Goal: Task Accomplishment & Management: Complete application form

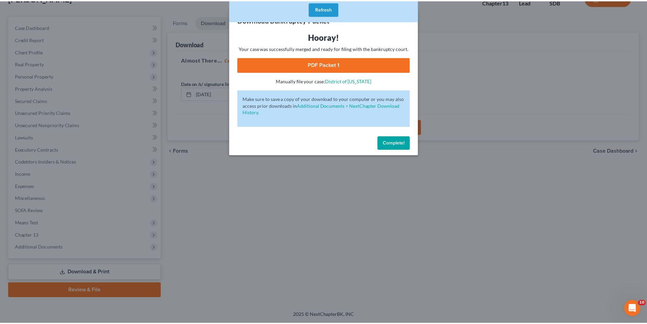
scroll to position [1, 0]
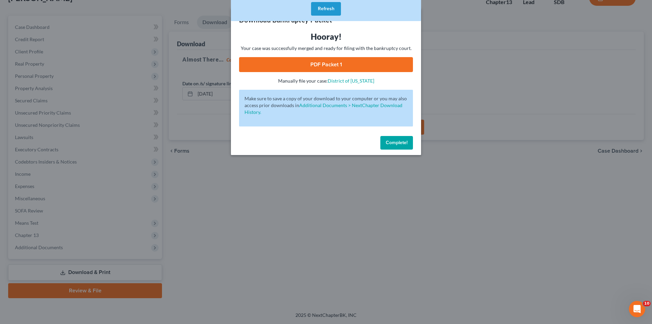
click at [397, 143] on span "Complete!" at bounding box center [397, 143] width 22 height 6
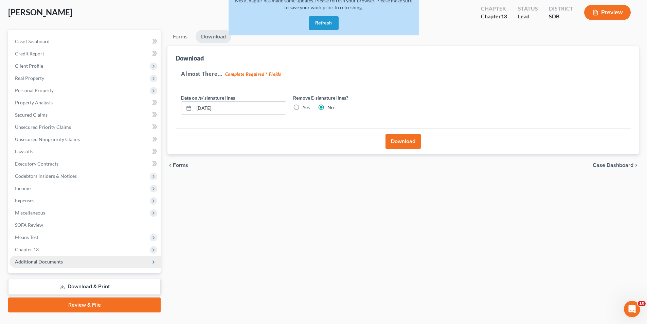
scroll to position [0, 0]
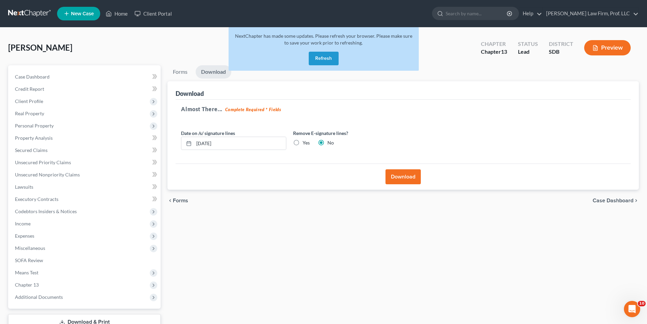
click at [325, 58] on button "Refresh" at bounding box center [324, 59] width 30 height 14
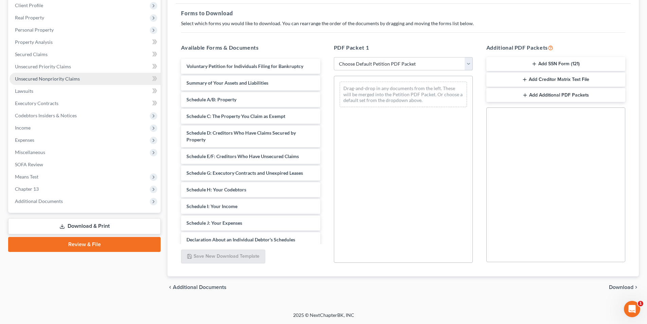
click at [30, 80] on span "Unsecured Nonpriority Claims" at bounding box center [47, 79] width 65 height 6
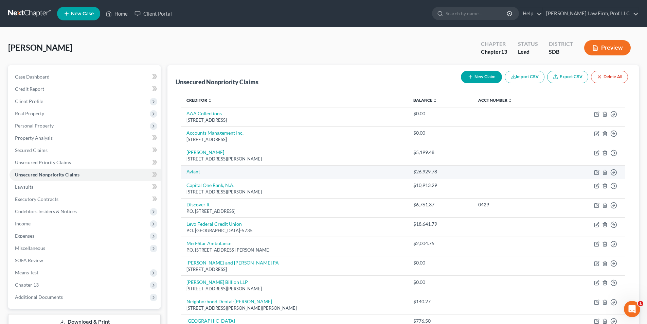
click at [191, 172] on link "Aviant" at bounding box center [193, 171] width 14 height 6
select select "17"
select select "0"
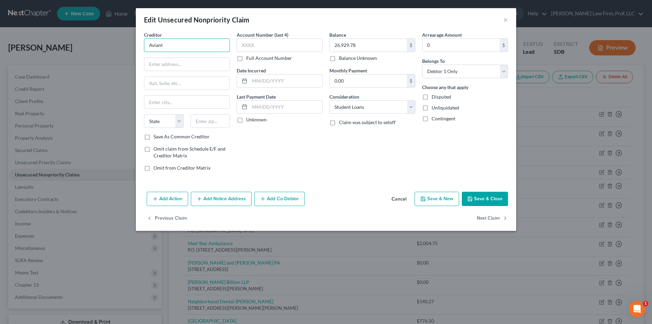
drag, startPoint x: 146, startPoint y: 45, endPoint x: 91, endPoint y: 36, distance: 55.5
click at [91, 36] on div "Edit Unsecured Nonpriority Claim × Creditor * Aviant State [US_STATE] AK AR AZ …" at bounding box center [326, 162] width 652 height 324
type input "Navient"
type input "P.O. Box 4200"
type input "[PERSON_NAME] Barre"
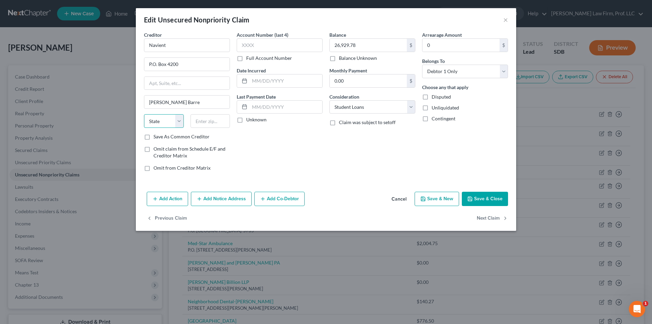
click at [156, 117] on select "State [US_STATE] AK AR AZ CA CO CT DE DC [GEOGRAPHIC_DATA] [GEOGRAPHIC_DATA] GU…" at bounding box center [164, 121] width 40 height 14
select select "39"
click at [144, 114] on select "State [US_STATE] AK AR AZ CA CO CT DE DC [GEOGRAPHIC_DATA] [GEOGRAPHIC_DATA] GU…" at bounding box center [164, 121] width 40 height 14
click at [207, 123] on input "text" at bounding box center [211, 121] width 40 height 14
type input "18773-4200"
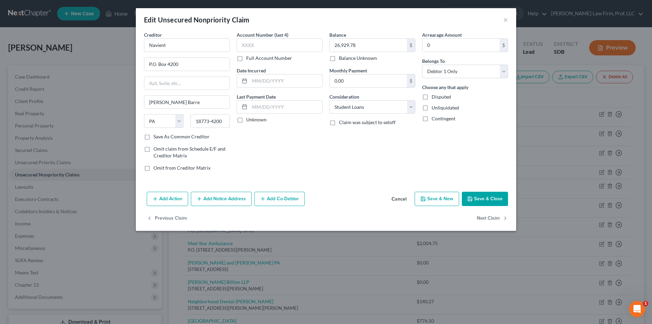
click at [484, 200] on button "Save & Close" at bounding box center [485, 199] width 46 height 14
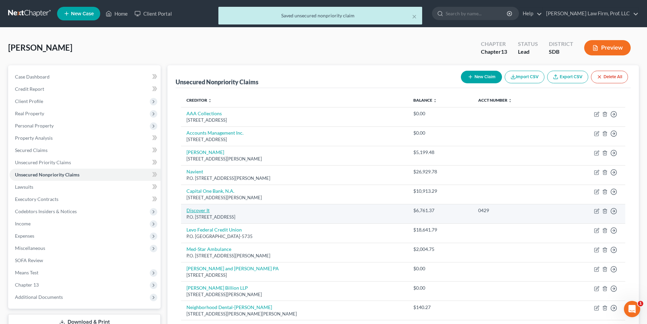
click at [206, 211] on link "Discover It" at bounding box center [197, 210] width 23 height 6
select select "14"
select select "2"
select select "0"
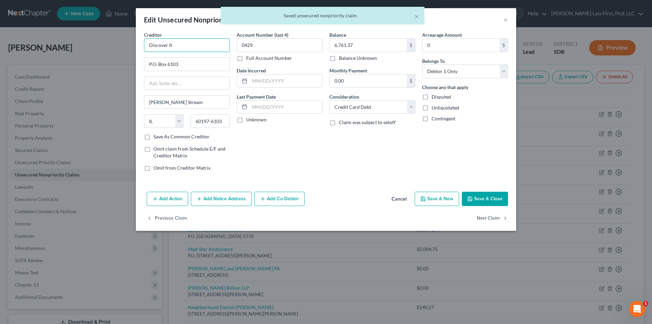
click at [198, 46] on input "Discover It" at bounding box center [187, 45] width 86 height 14
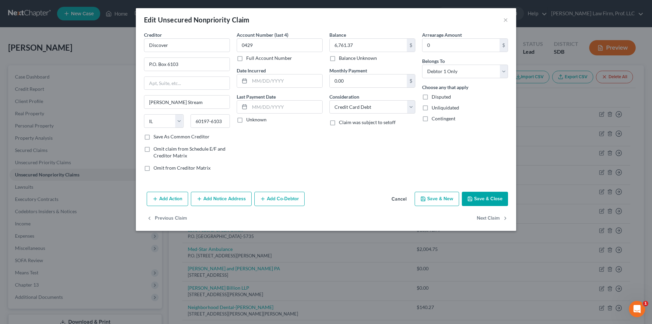
click at [484, 200] on button "Save & Close" at bounding box center [485, 199] width 46 height 14
type input "Discover"
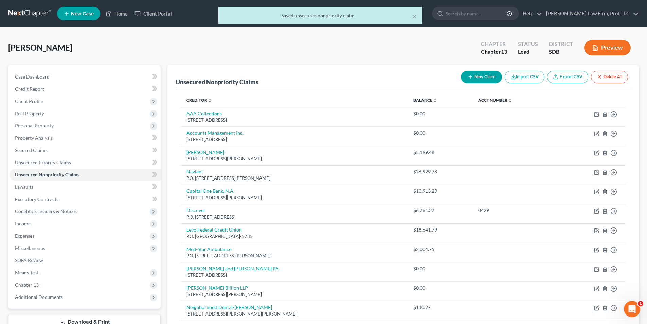
scroll to position [186, 0]
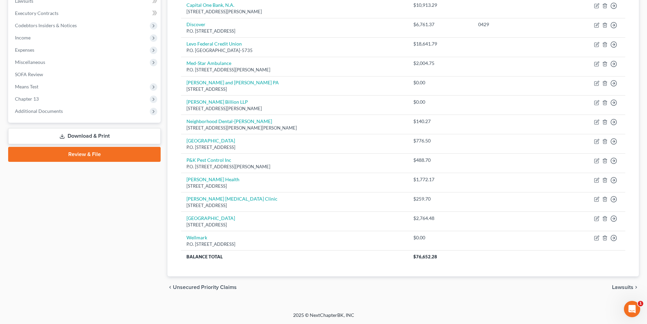
click at [82, 135] on link "Download & Print" at bounding box center [84, 136] width 152 height 16
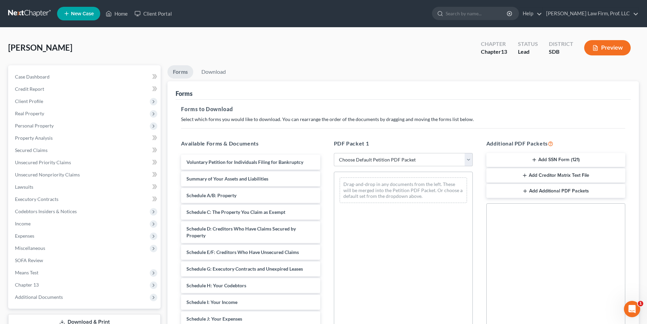
click at [543, 176] on button "Add Creditor Matrix Text File" at bounding box center [555, 175] width 139 height 14
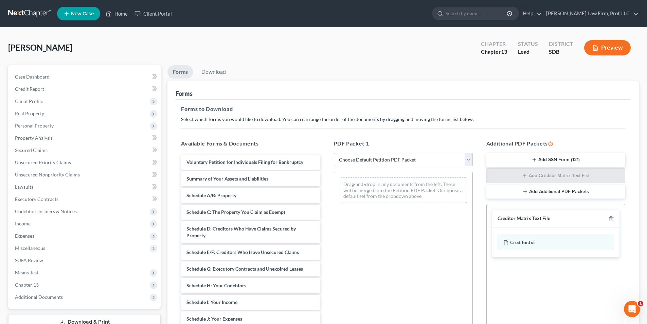
click at [529, 221] on div "Creditor Matrix Text File" at bounding box center [523, 218] width 53 height 6
click at [526, 243] on div "Creditor.txt" at bounding box center [555, 242] width 116 height 16
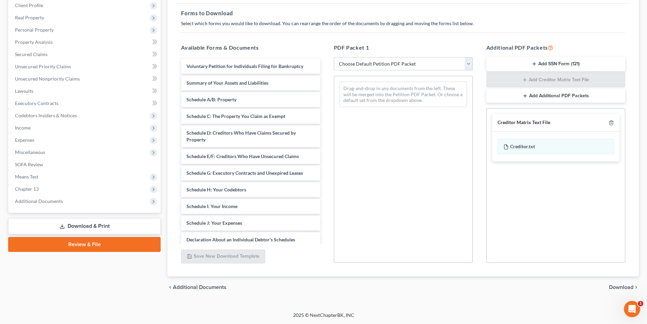
click at [620, 288] on span "Download" at bounding box center [621, 286] width 24 height 5
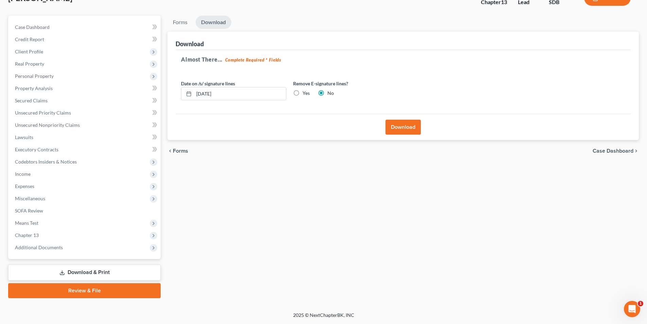
scroll to position [50, 0]
click at [402, 129] on button "Download" at bounding box center [402, 127] width 35 height 15
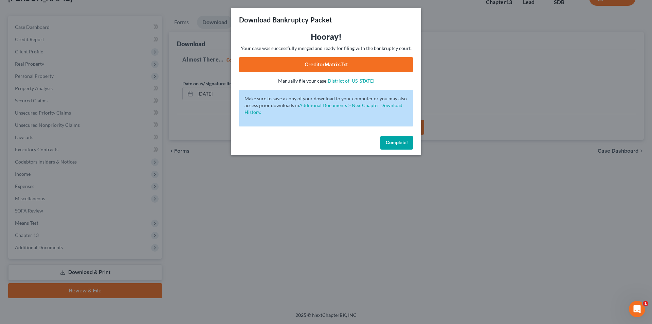
click at [325, 66] on link "CreditorMatrix.txt" at bounding box center [326, 64] width 174 height 15
click at [407, 143] on span "Complete!" at bounding box center [397, 143] width 22 height 6
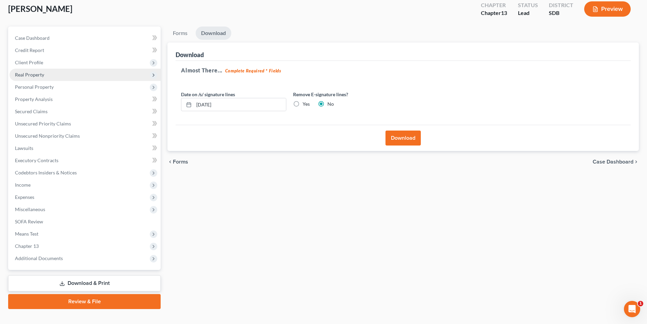
scroll to position [0, 0]
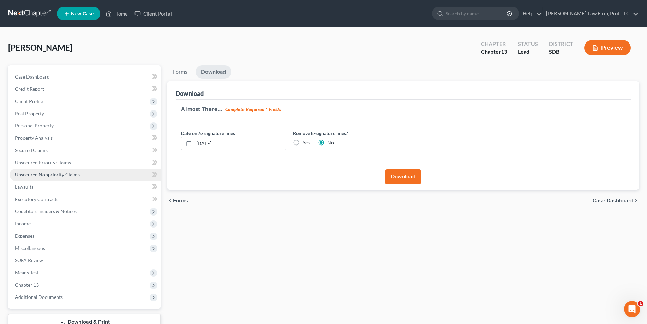
click at [39, 175] on span "Unsecured Nonpriority Claims" at bounding box center [47, 174] width 65 height 6
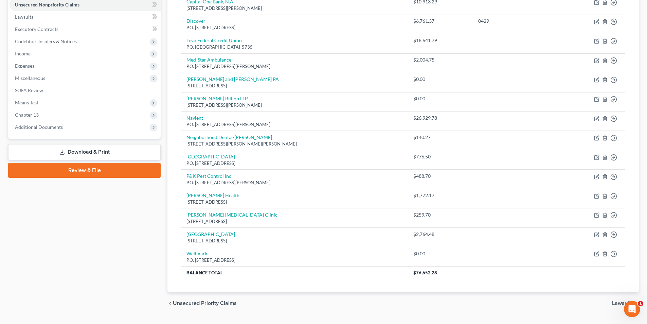
scroll to position [34, 0]
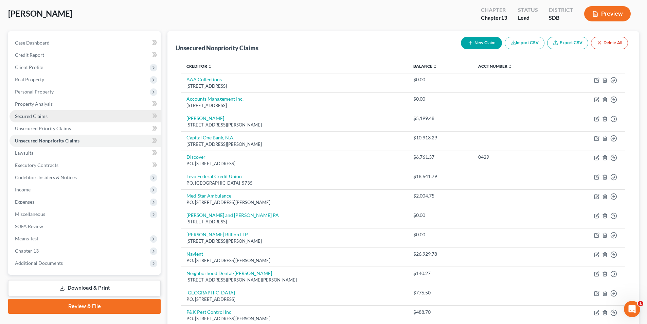
click at [34, 116] on span "Secured Claims" at bounding box center [31, 116] width 33 height 6
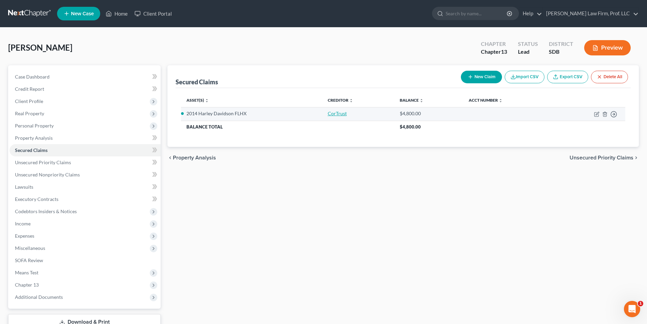
click at [339, 112] on link "CorTrust" at bounding box center [337, 113] width 19 height 6
select select "0"
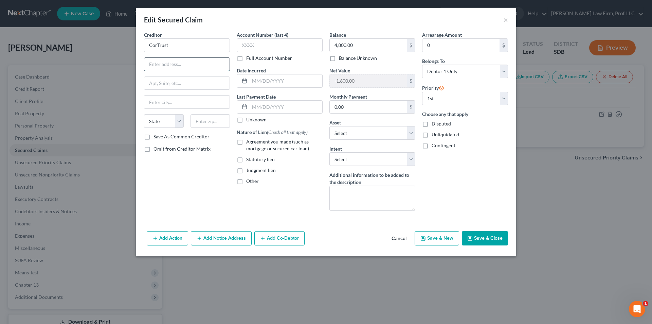
drag, startPoint x: 182, startPoint y: 62, endPoint x: 177, endPoint y: 63, distance: 5.5
click at [182, 62] on input "text" at bounding box center [186, 64] width 85 height 13
type input "[STREET_ADDRESS]"
type input "[GEOGRAPHIC_DATA]"
select select "43"
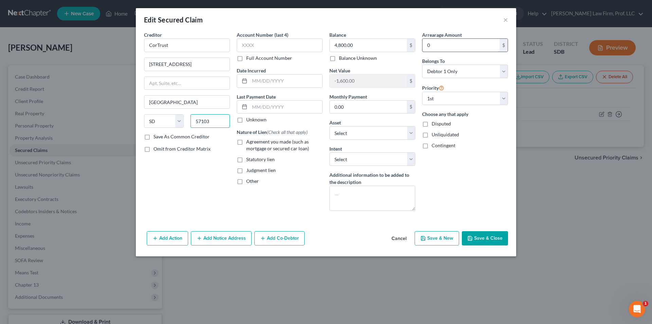
type input "57103"
click at [471, 237] on icon "button" at bounding box center [469, 237] width 5 height 5
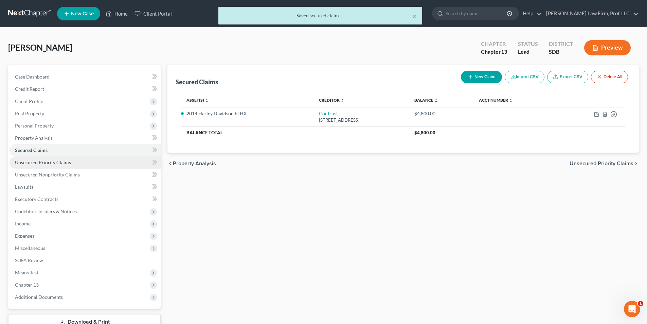
click at [48, 165] on link "Unsecured Priority Claims" at bounding box center [85, 162] width 151 height 12
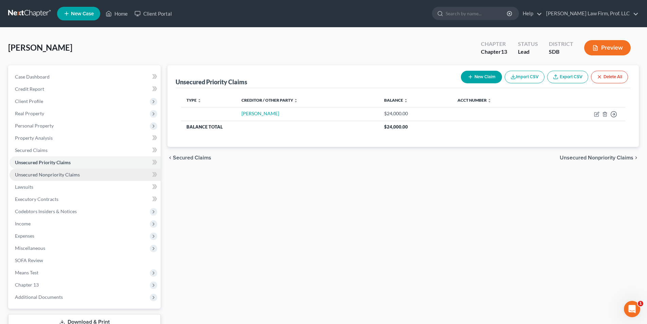
drag, startPoint x: 38, startPoint y: 174, endPoint x: 67, endPoint y: 173, distance: 28.9
click at [38, 174] on span "Unsecured Nonpriority Claims" at bounding box center [47, 174] width 65 height 6
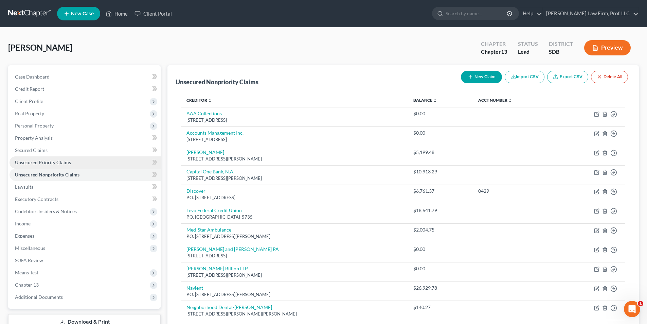
click at [58, 162] on span "Unsecured Priority Claims" at bounding box center [43, 162] width 56 height 6
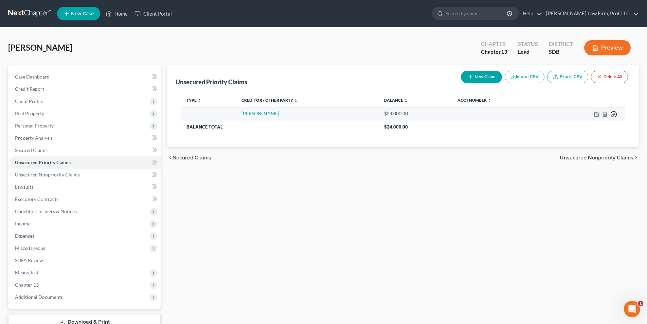
click at [615, 114] on icon "button" at bounding box center [613, 114] width 7 height 7
click at [571, 131] on link "Move to F" at bounding box center [582, 131] width 57 height 12
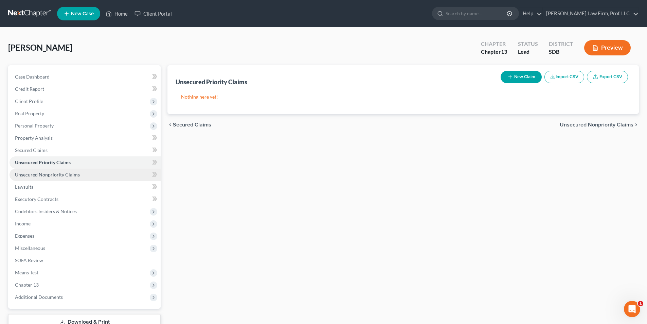
click at [66, 177] on span "Unsecured Nonpriority Claims" at bounding box center [47, 174] width 65 height 6
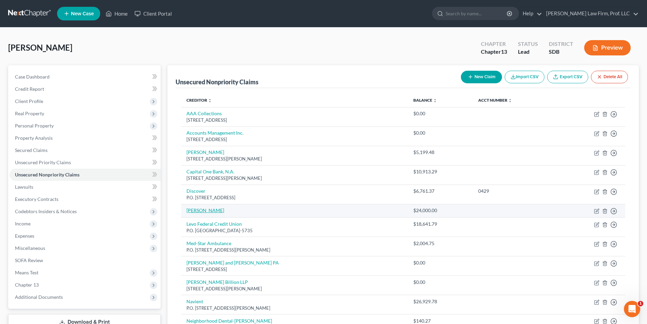
click at [197, 211] on link "[PERSON_NAME]" at bounding box center [205, 210] width 38 height 6
select select "0"
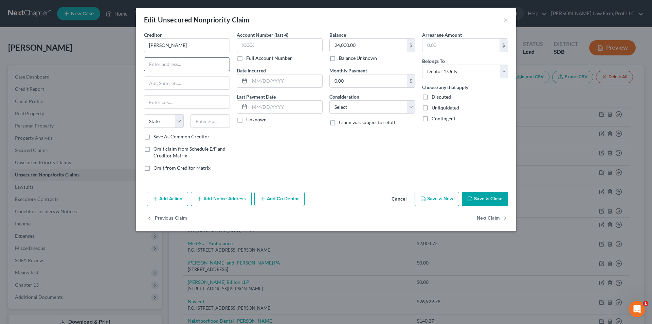
click at [176, 61] on input "text" at bounding box center [186, 64] width 85 height 13
click at [480, 198] on button "Save & Close" at bounding box center [485, 199] width 46 height 14
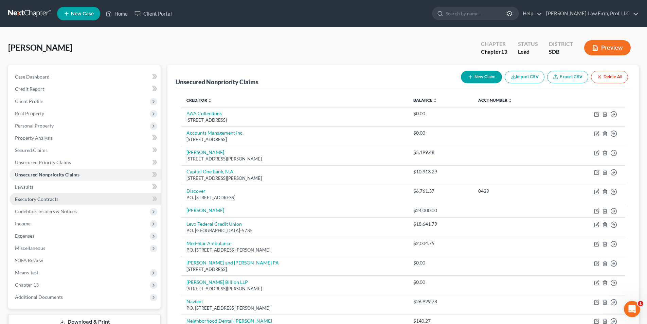
scroll to position [102, 0]
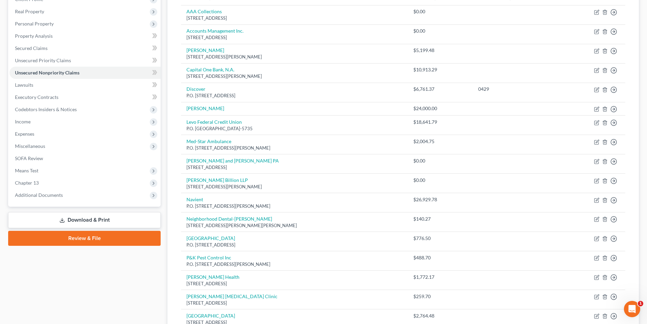
click at [89, 219] on link "Download & Print" at bounding box center [84, 220] width 152 height 16
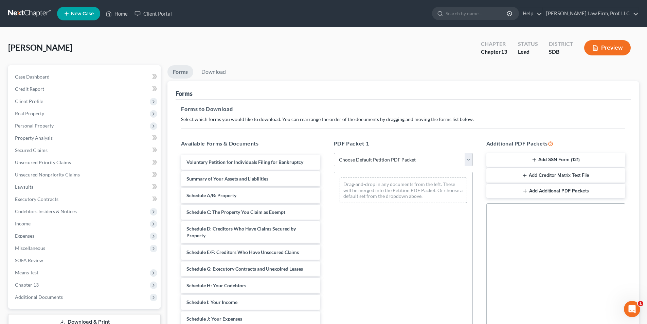
click at [549, 175] on button "Add Creditor Matrix Text File" at bounding box center [555, 175] width 139 height 14
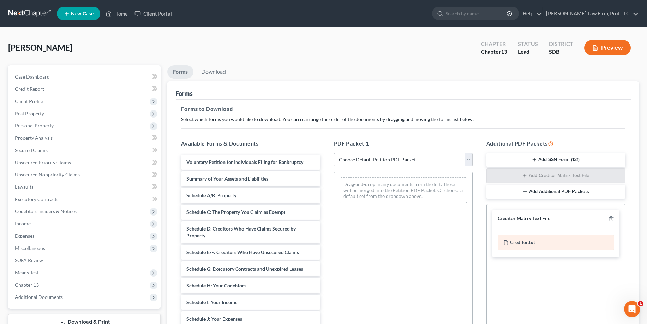
click at [518, 243] on div "Creditor.txt" at bounding box center [555, 242] width 116 height 16
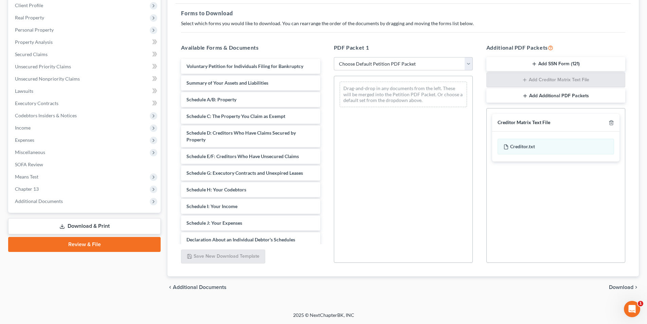
click at [620, 288] on span "Download" at bounding box center [621, 286] width 24 height 5
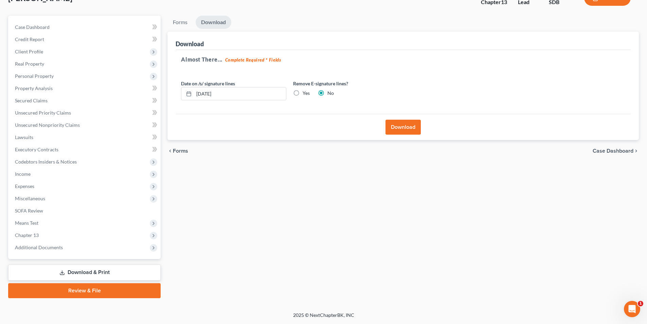
click at [403, 129] on button "Download" at bounding box center [402, 127] width 35 height 15
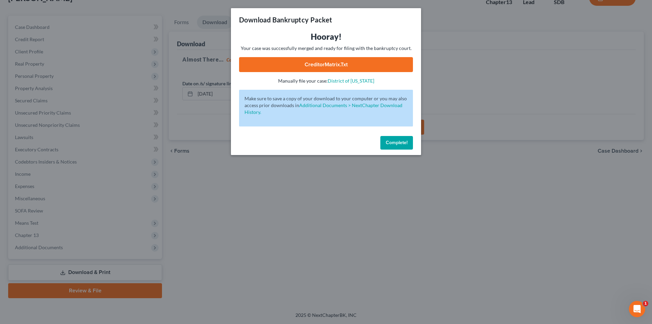
click at [307, 64] on link "CreditorMatrix.txt" at bounding box center [326, 64] width 174 height 15
click at [403, 143] on span "Complete!" at bounding box center [397, 143] width 22 height 6
